Goal: Information Seeking & Learning: Learn about a topic

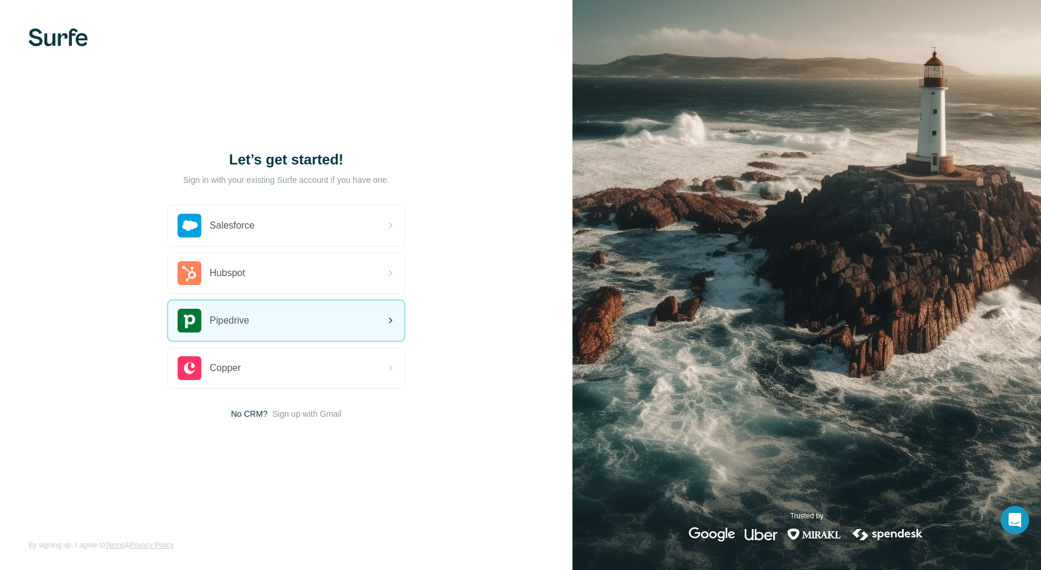
click at [267, 326] on div "Pipedrive" at bounding box center [286, 321] width 236 height 40
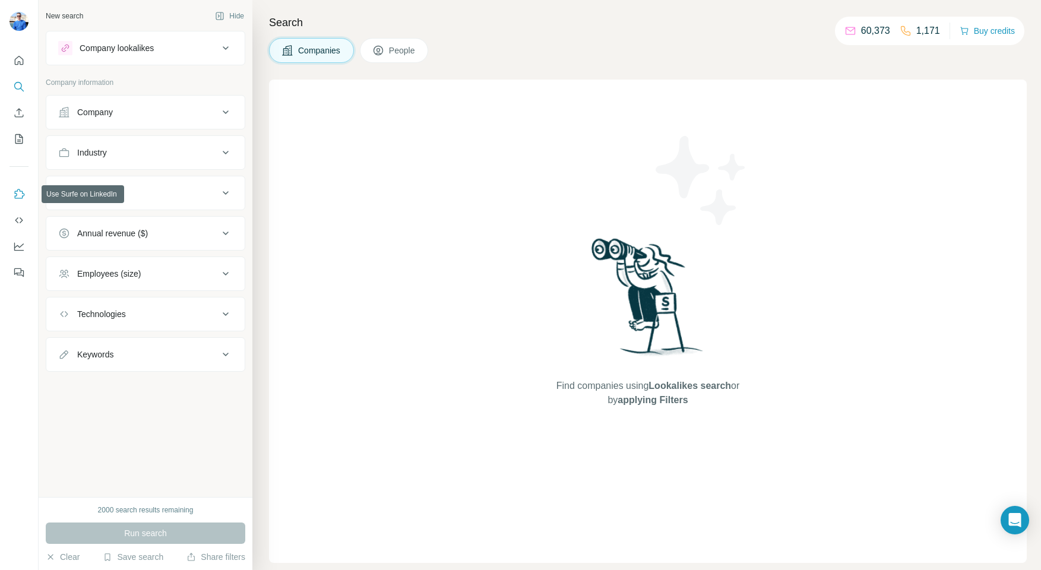
click at [16, 190] on icon "Use Surfe on LinkedIn" at bounding box center [19, 194] width 12 height 12
click at [154, 317] on div "Technologies" at bounding box center [138, 314] width 160 height 12
click at [147, 349] on input "text" at bounding box center [145, 343] width 175 height 21
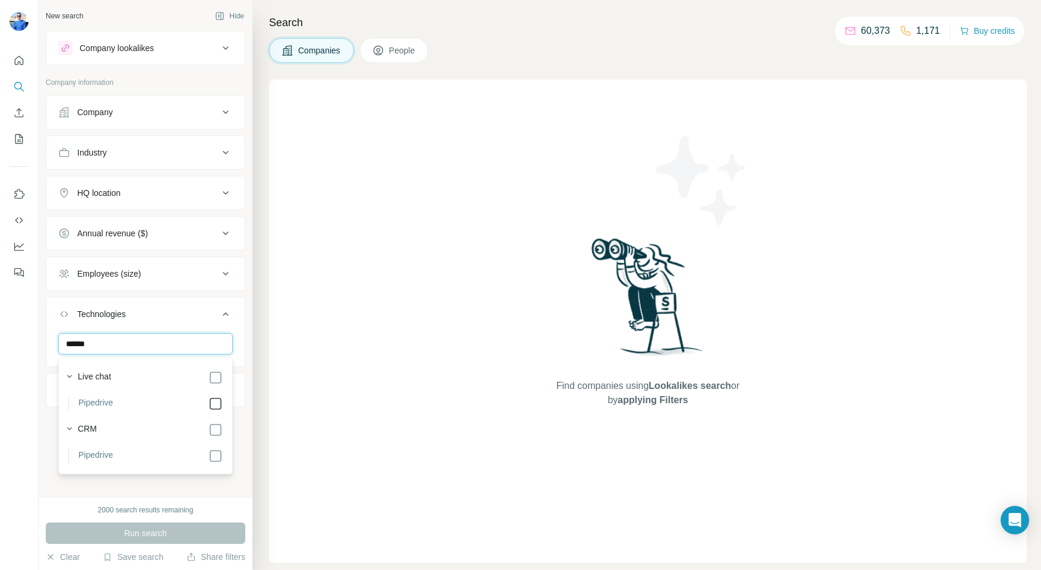
type input "******"
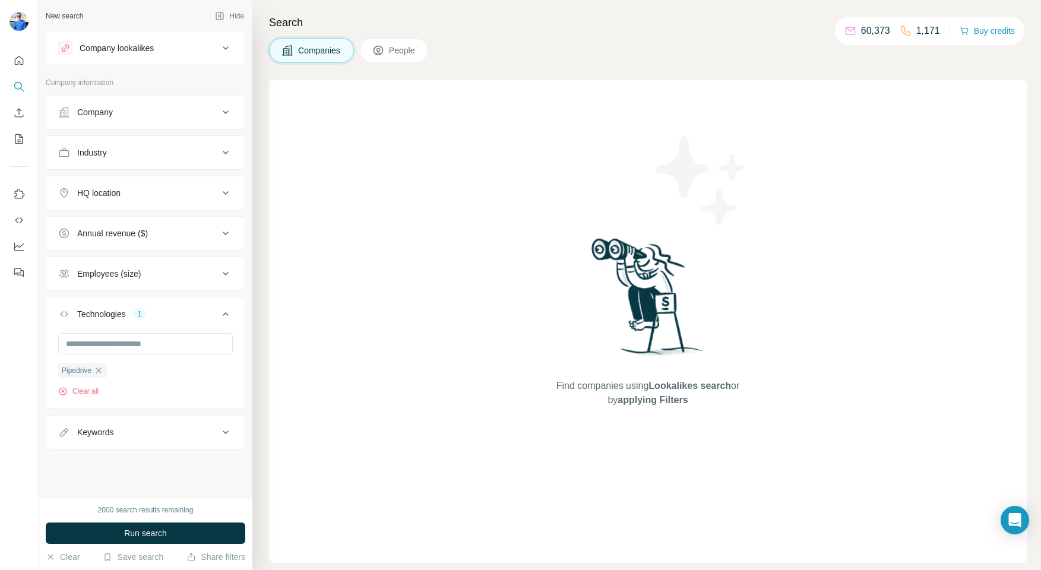
click at [260, 365] on div "Search Companies People Find companies using Lookalikes search or by applying F…" at bounding box center [646, 285] width 789 height 570
click at [182, 279] on div "Employees (size)" at bounding box center [138, 274] width 160 height 12
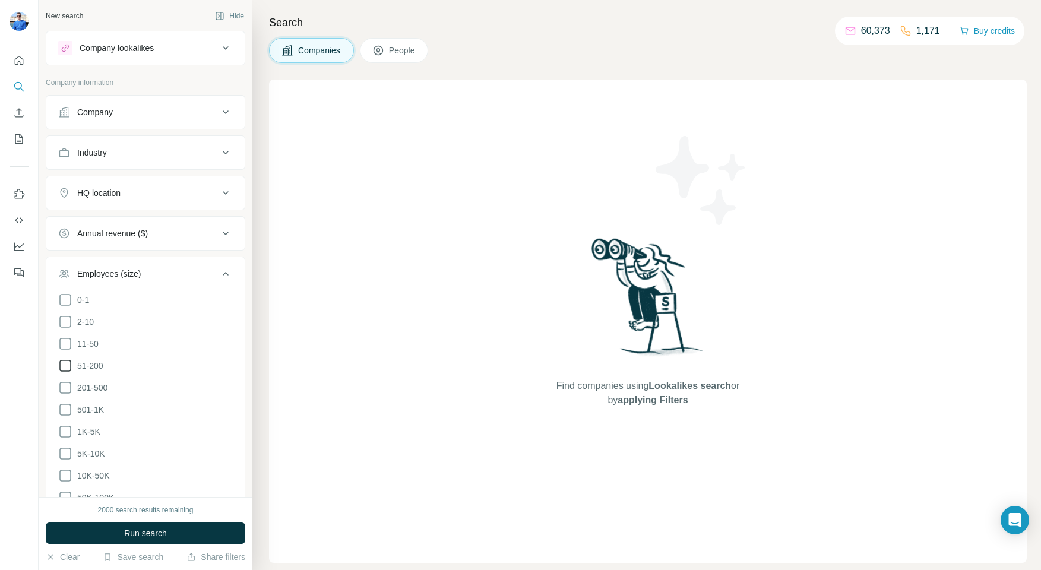
click at [67, 368] on icon at bounding box center [65, 366] width 14 height 14
click at [65, 382] on icon at bounding box center [65, 388] width 14 height 14
click at [64, 406] on icon at bounding box center [65, 410] width 14 height 14
click at [45, 292] on div "New search Hide Company lookalikes Company information Company Industry HQ loca…" at bounding box center [146, 248] width 214 height 497
click at [112, 239] on div "Annual revenue ($)" at bounding box center [112, 233] width 71 height 12
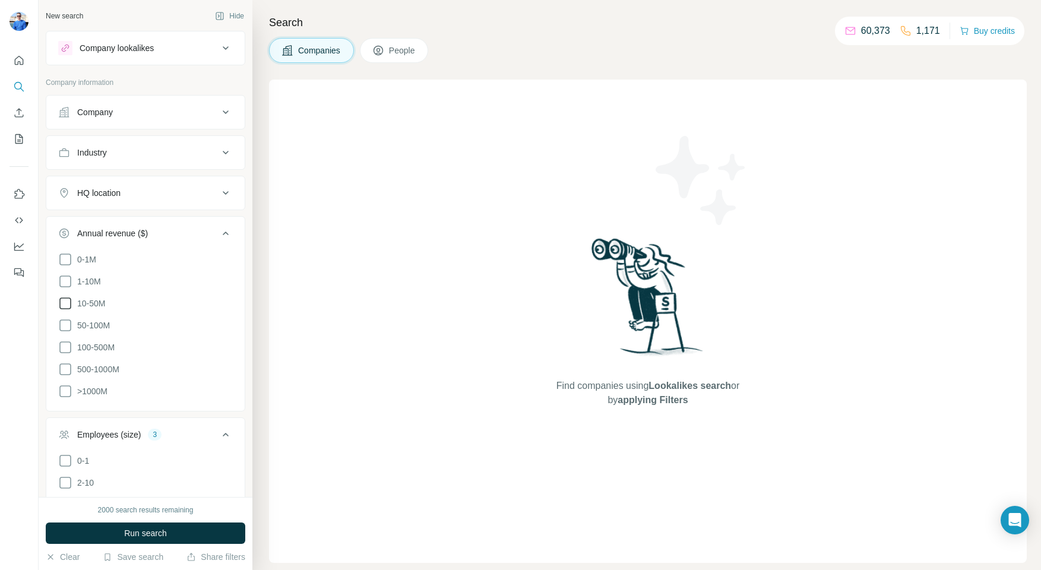
click at [69, 302] on icon at bounding box center [65, 303] width 14 height 14
click at [65, 325] on icon at bounding box center [65, 325] width 14 height 14
click at [45, 324] on div "New search Hide Company lookalikes Company information Company Industry HQ loca…" at bounding box center [146, 248] width 214 height 497
click at [157, 187] on div "HQ location" at bounding box center [138, 193] width 160 height 12
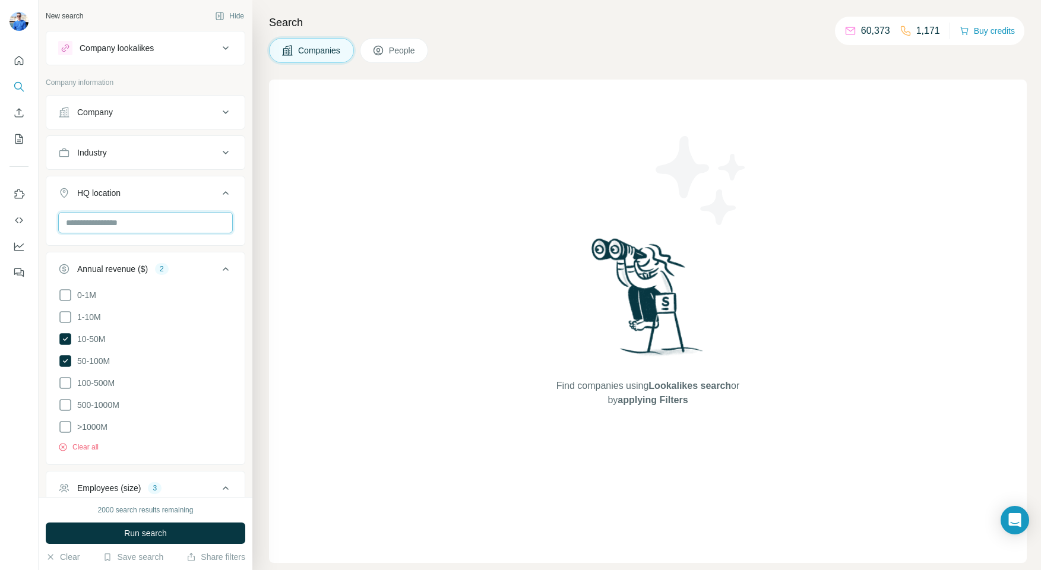
click at [150, 227] on input "text" at bounding box center [145, 222] width 175 height 21
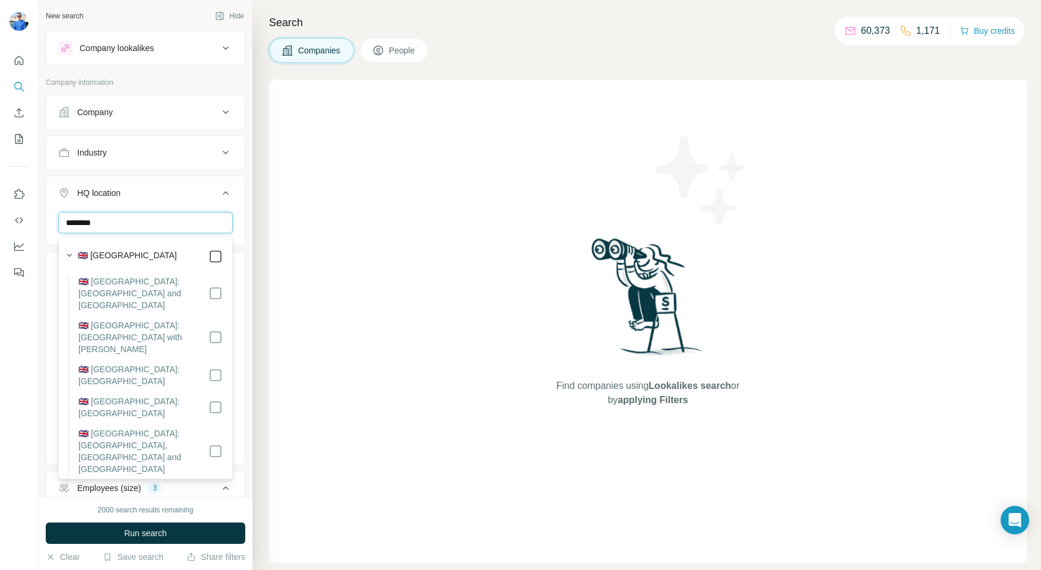
type input "********"
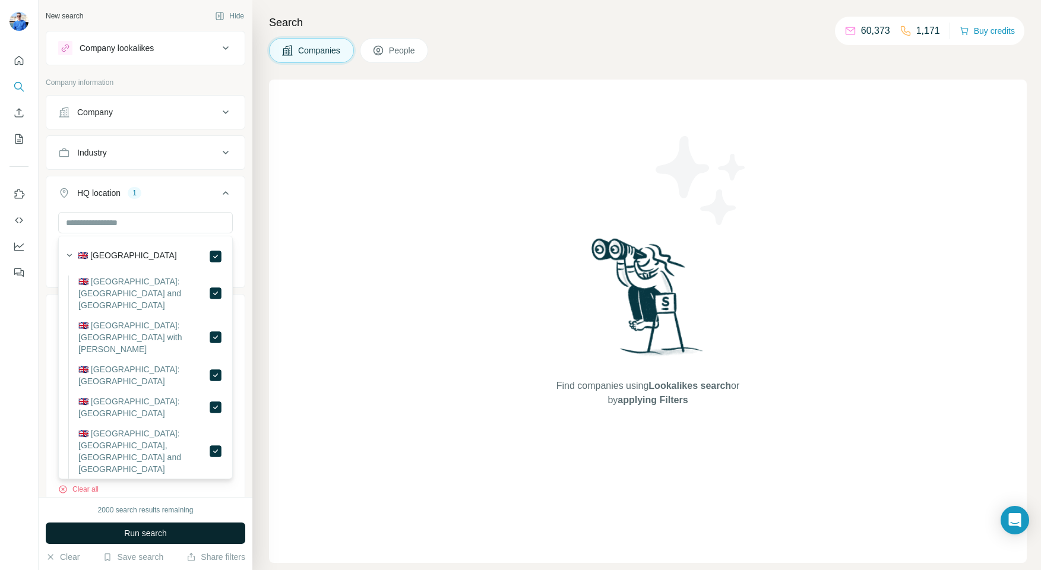
click at [198, 535] on button "Run search" at bounding box center [146, 533] width 200 height 21
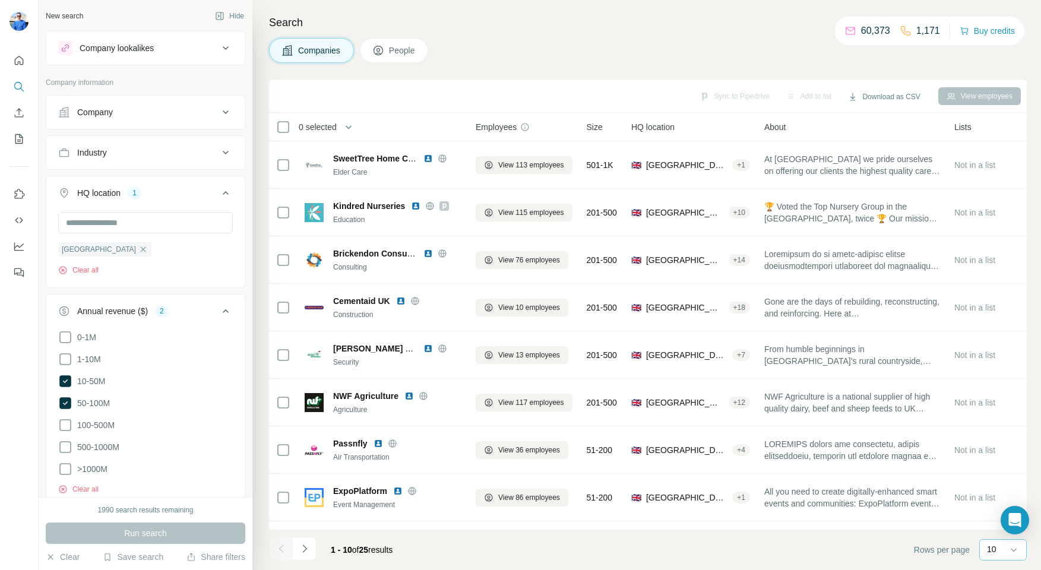
click at [991, 552] on p "10" at bounding box center [992, 549] width 10 height 12
click at [992, 481] on p "40" at bounding box center [995, 481] width 10 height 12
